Goal: Find contact information: Find contact information

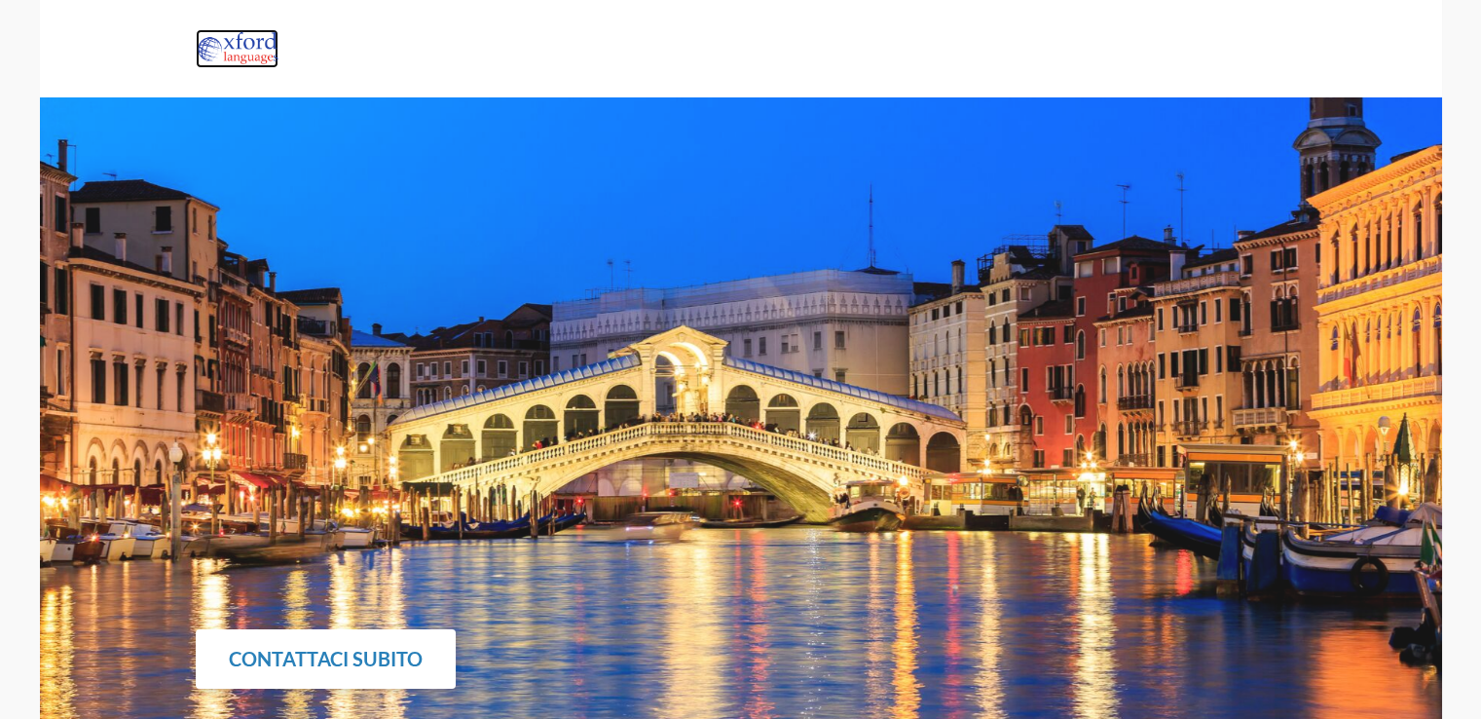
click at [256, 51] on img at bounding box center [238, 48] width 84 height 39
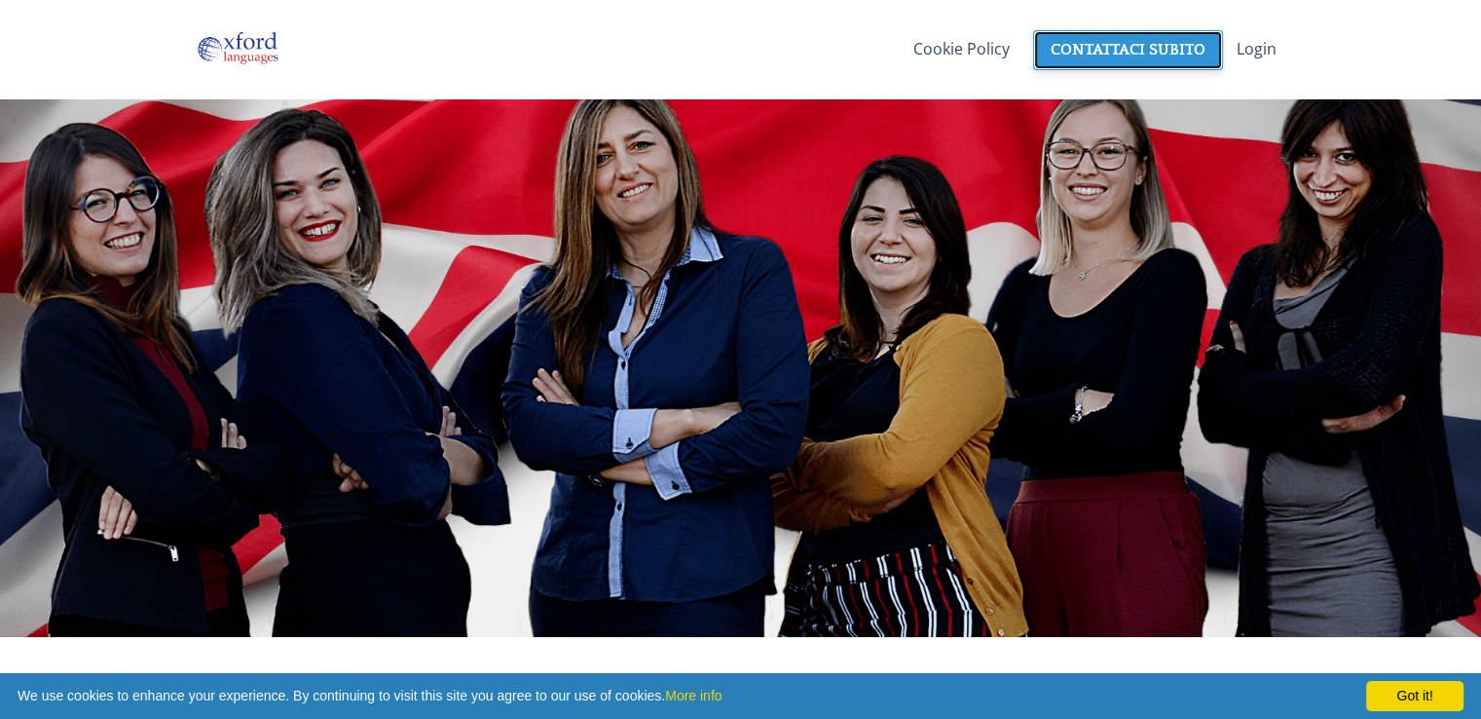
click at [1038, 49] on link "CONTATTACI SUBITO" at bounding box center [1128, 50] width 190 height 40
